Goal: Communication & Community: Participate in discussion

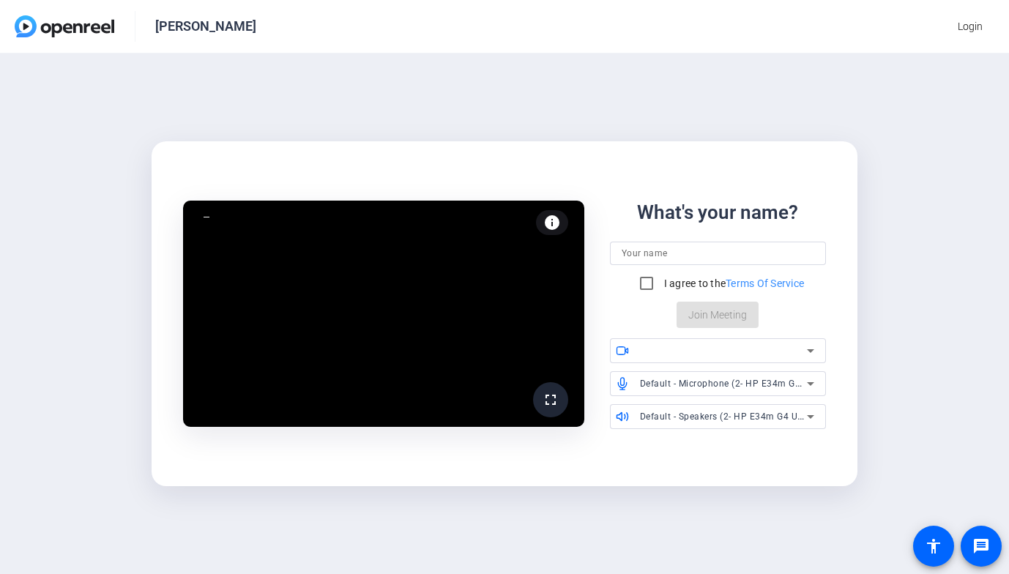
click at [667, 250] on input at bounding box center [718, 254] width 193 height 18
type input "[PERSON_NAME]"
click at [642, 285] on input "I agree to the Terms Of Service" at bounding box center [646, 283] width 29 height 29
checkbox input "true"
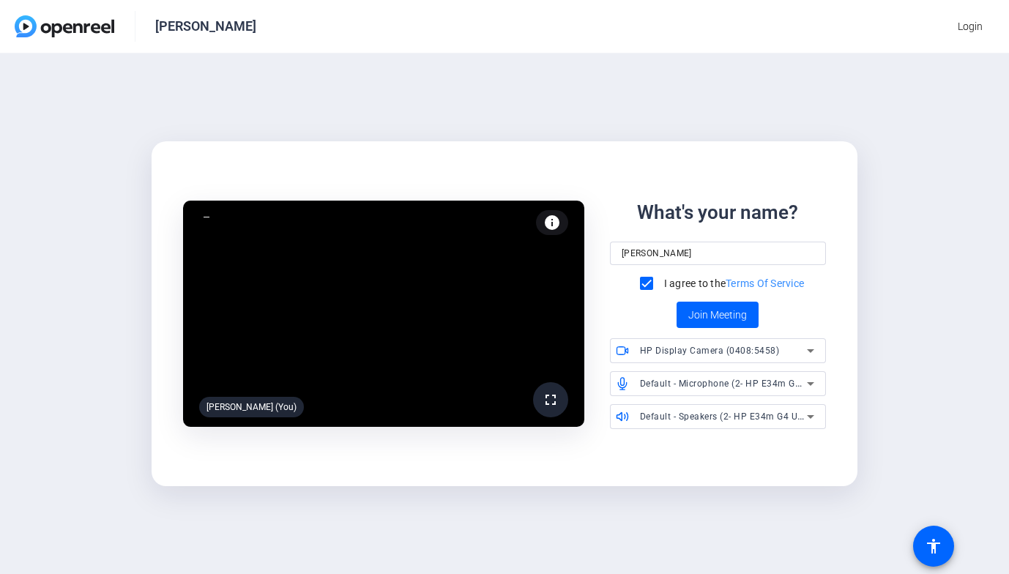
click at [721, 382] on span "Default - Microphone (2- HP E34m G4 USB Audio)" at bounding box center [746, 383] width 212 height 12
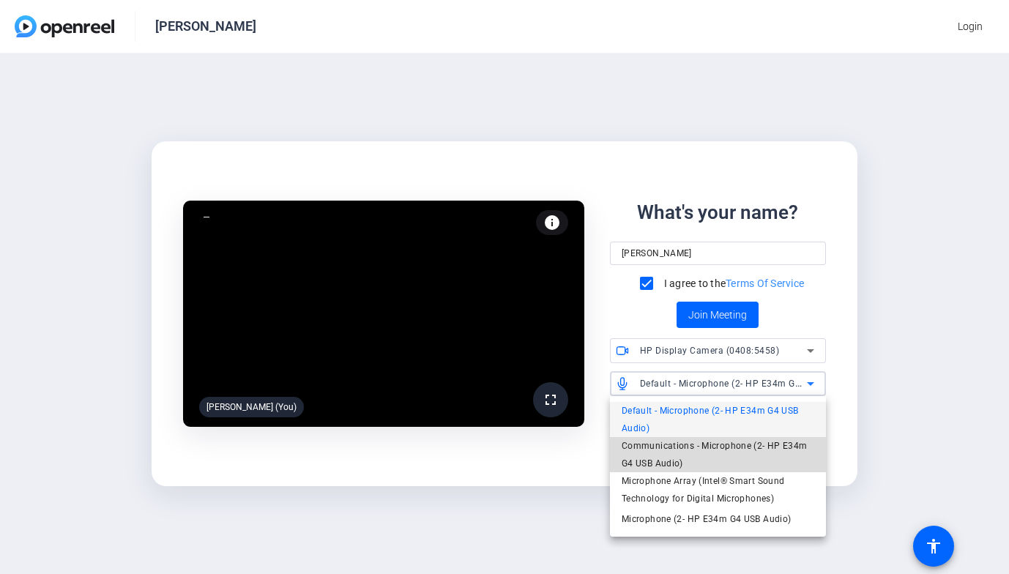
click at [720, 447] on span "Communications - Microphone (2- HP E34m G4 USB Audio)" at bounding box center [718, 454] width 193 height 35
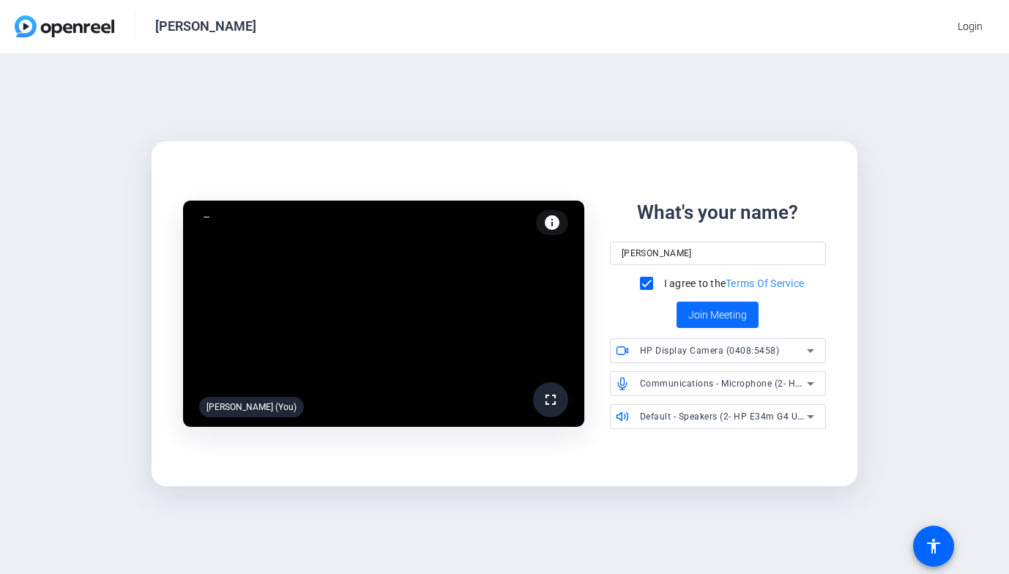
click at [727, 317] on span "Join Meeting" at bounding box center [717, 315] width 59 height 15
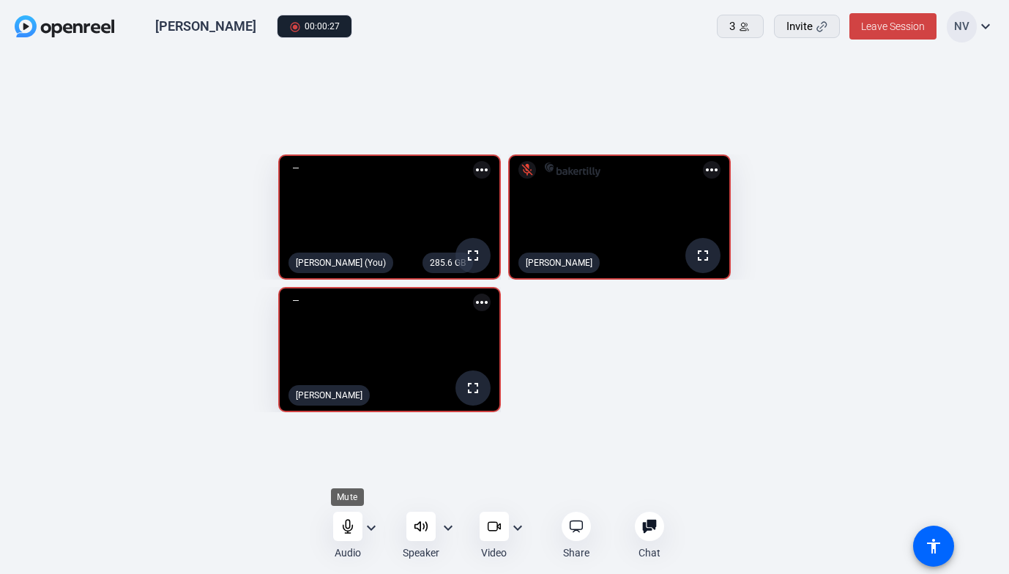
click at [345, 526] on icon at bounding box center [348, 526] width 15 height 15
click at [349, 526] on icon at bounding box center [348, 526] width 15 height 15
click at [352, 525] on icon at bounding box center [348, 526] width 15 height 15
click at [352, 525] on icon at bounding box center [347, 527] width 12 height 12
click at [352, 525] on icon at bounding box center [348, 526] width 15 height 15
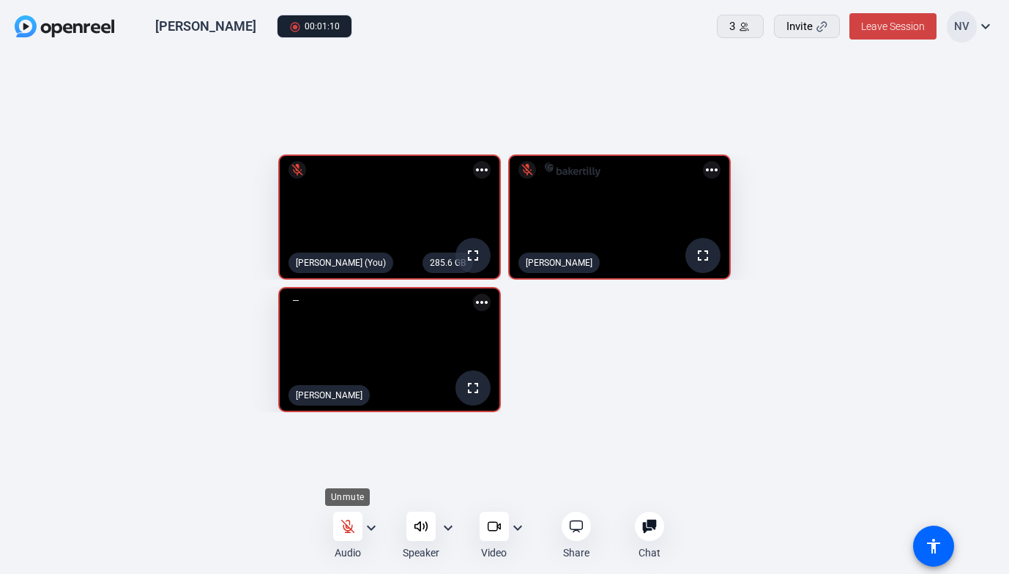
click at [347, 524] on icon at bounding box center [348, 526] width 15 height 15
click at [345, 531] on icon at bounding box center [348, 526] width 10 height 13
click at [339, 532] on div at bounding box center [347, 526] width 29 height 29
click at [346, 522] on icon at bounding box center [348, 526] width 15 height 15
click at [339, 535] on div at bounding box center [347, 526] width 29 height 29
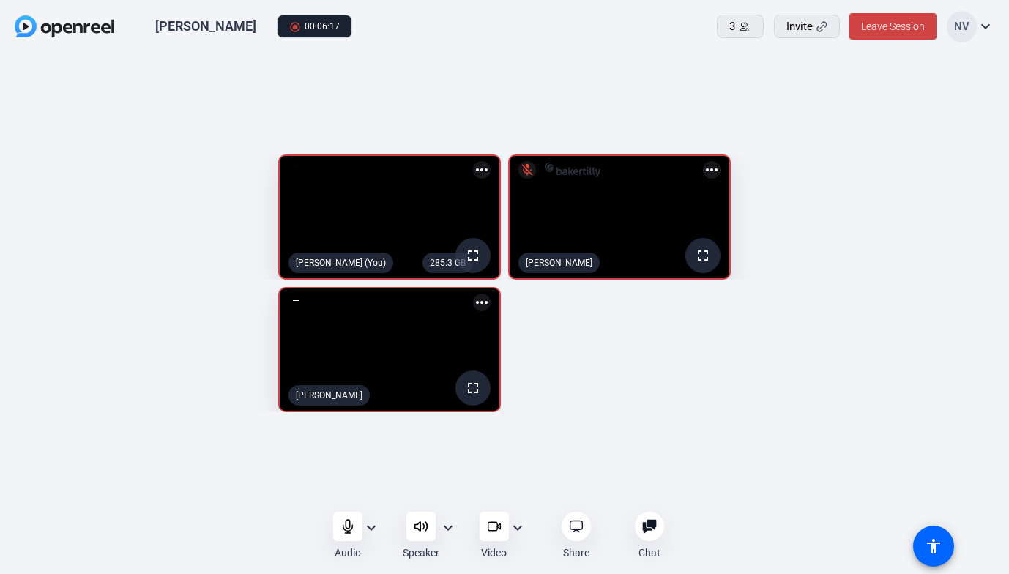
click at [339, 535] on div at bounding box center [347, 526] width 29 height 29
click at [341, 524] on icon at bounding box center [348, 526] width 15 height 15
click at [352, 535] on div at bounding box center [347, 526] width 29 height 29
click at [341, 530] on icon at bounding box center [348, 526] width 15 height 15
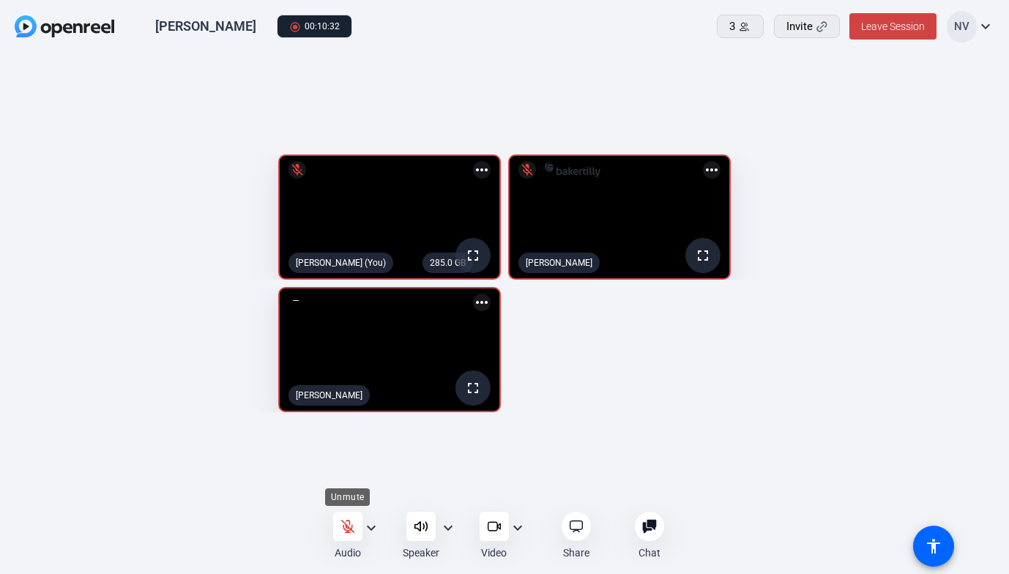
click at [346, 527] on icon at bounding box center [347, 527] width 12 height 12
click at [349, 529] on icon at bounding box center [348, 526] width 15 height 15
click at [347, 530] on icon at bounding box center [348, 526] width 15 height 15
click at [349, 518] on div at bounding box center [347, 526] width 29 height 29
click at [335, 529] on div at bounding box center [347, 526] width 29 height 29
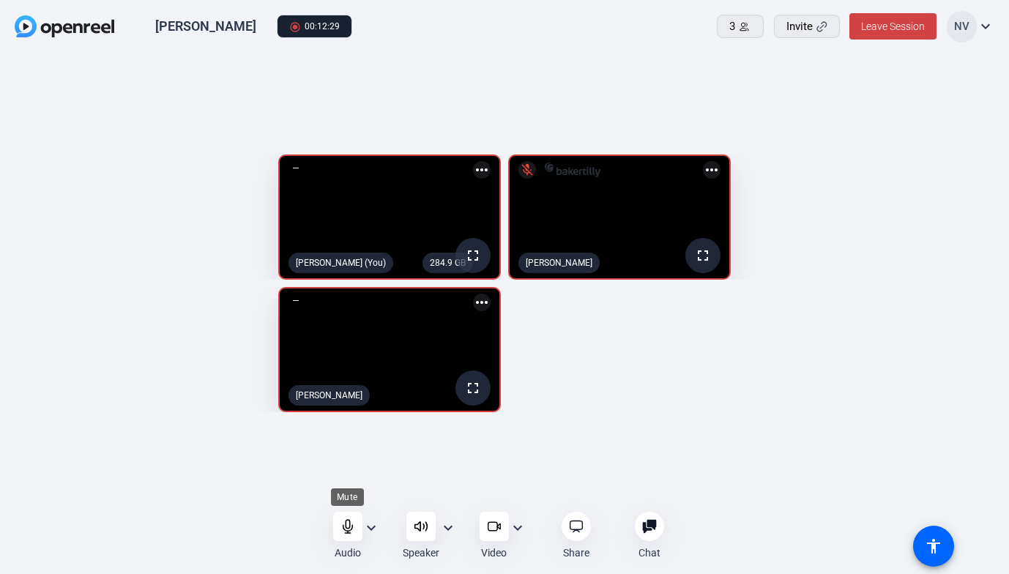
click at [354, 532] on icon at bounding box center [348, 526] width 15 height 15
click at [353, 532] on icon at bounding box center [347, 527] width 12 height 12
click at [349, 527] on icon at bounding box center [348, 526] width 10 height 13
click at [338, 534] on div at bounding box center [347, 526] width 29 height 29
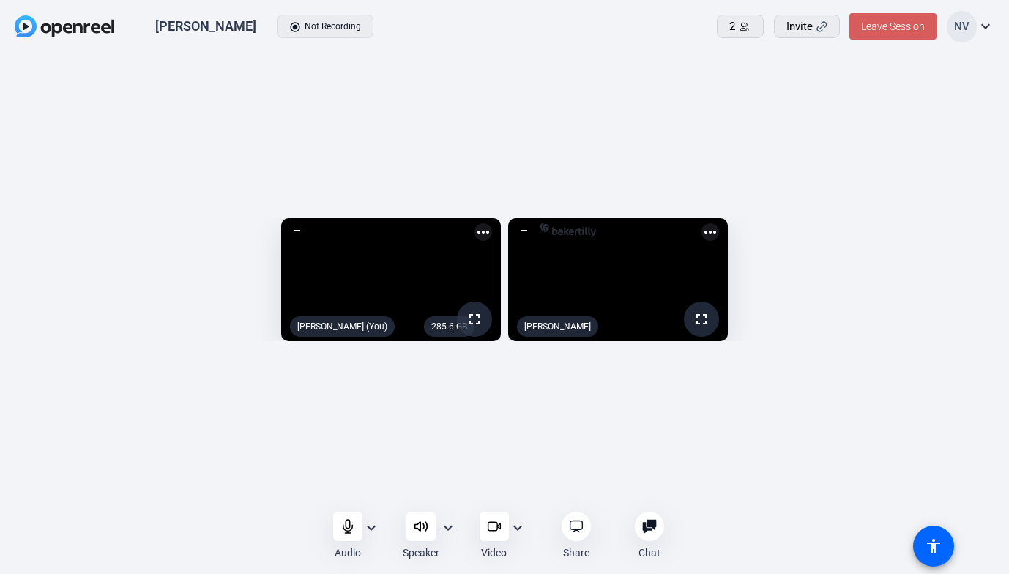
click at [878, 23] on span "Leave Session" at bounding box center [893, 27] width 64 height 12
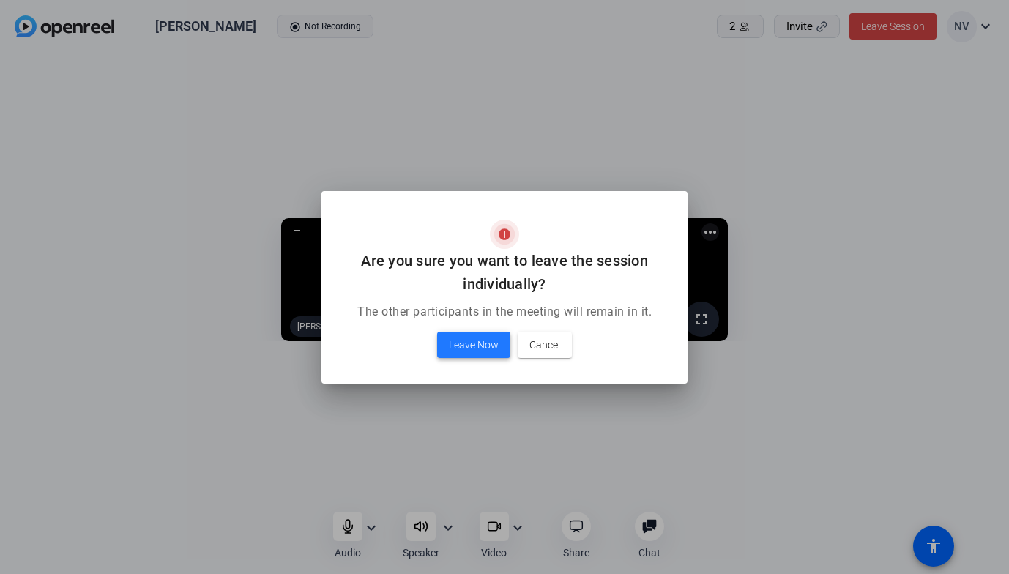
click at [483, 339] on button "Leave Now" at bounding box center [473, 345] width 73 height 26
